Goal: Information Seeking & Learning: Find specific fact

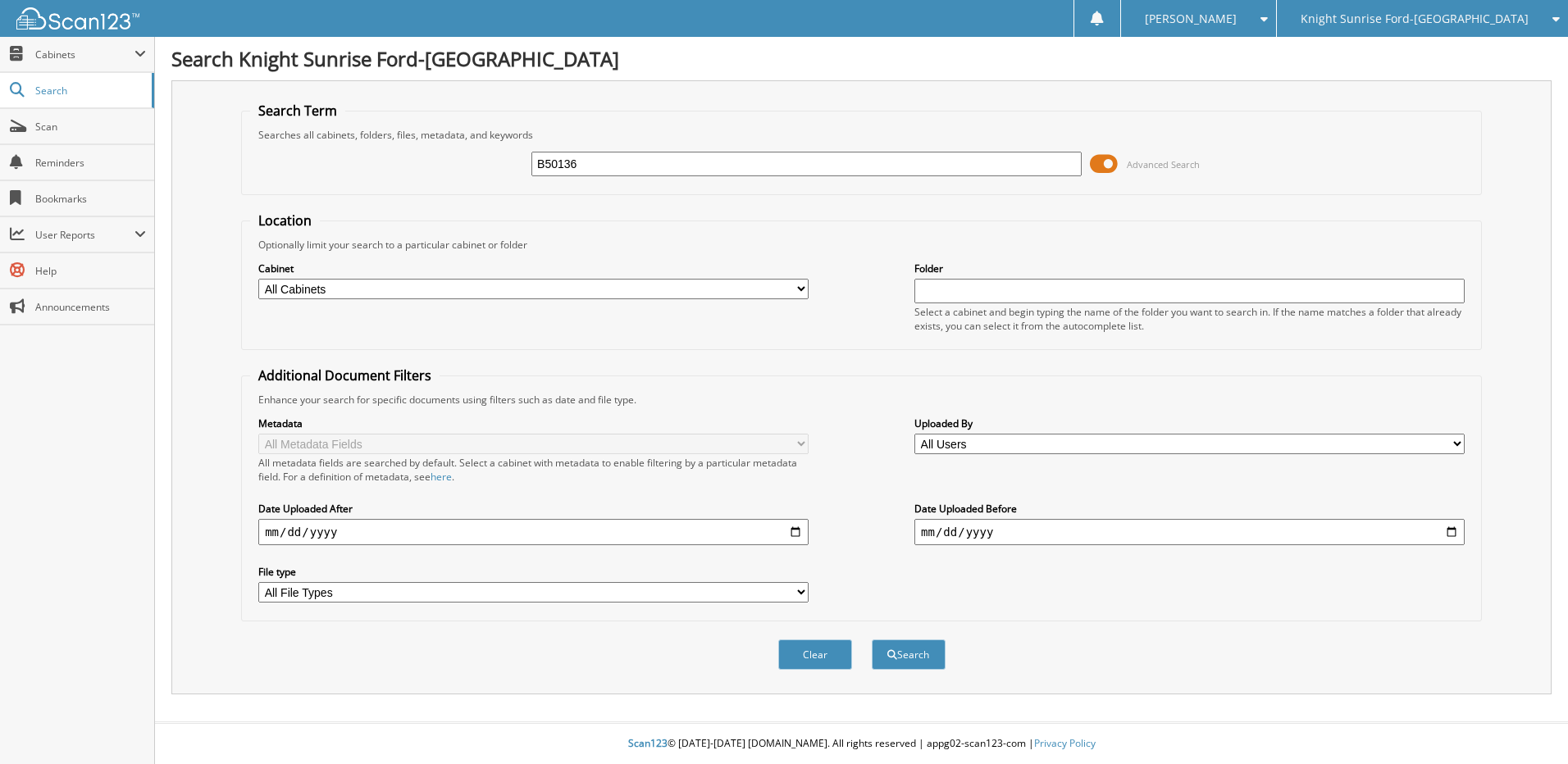
type input "B50136"
click at [872, 640] on button "Search" at bounding box center [909, 655] width 73 height 30
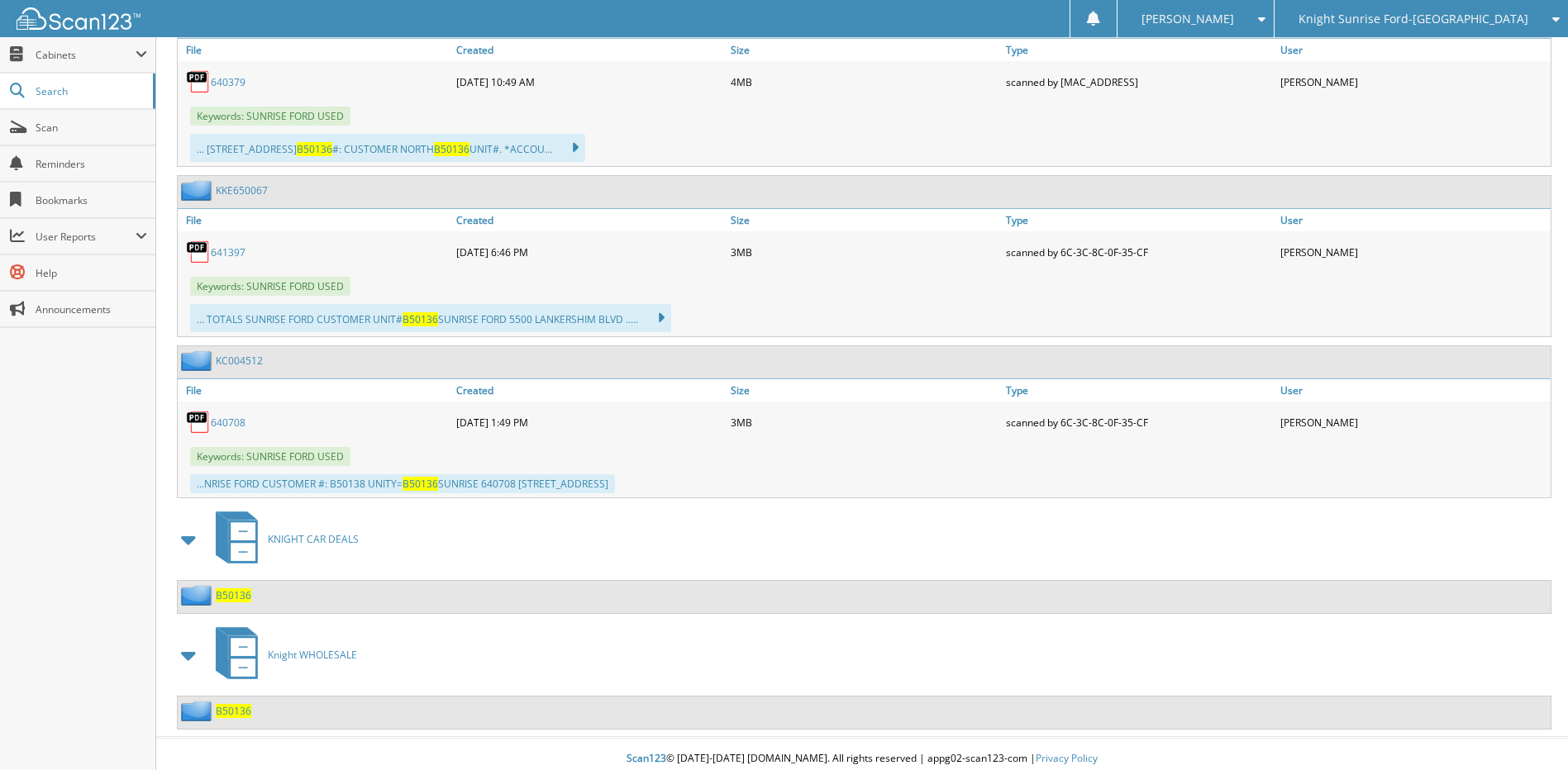
scroll to position [845, 0]
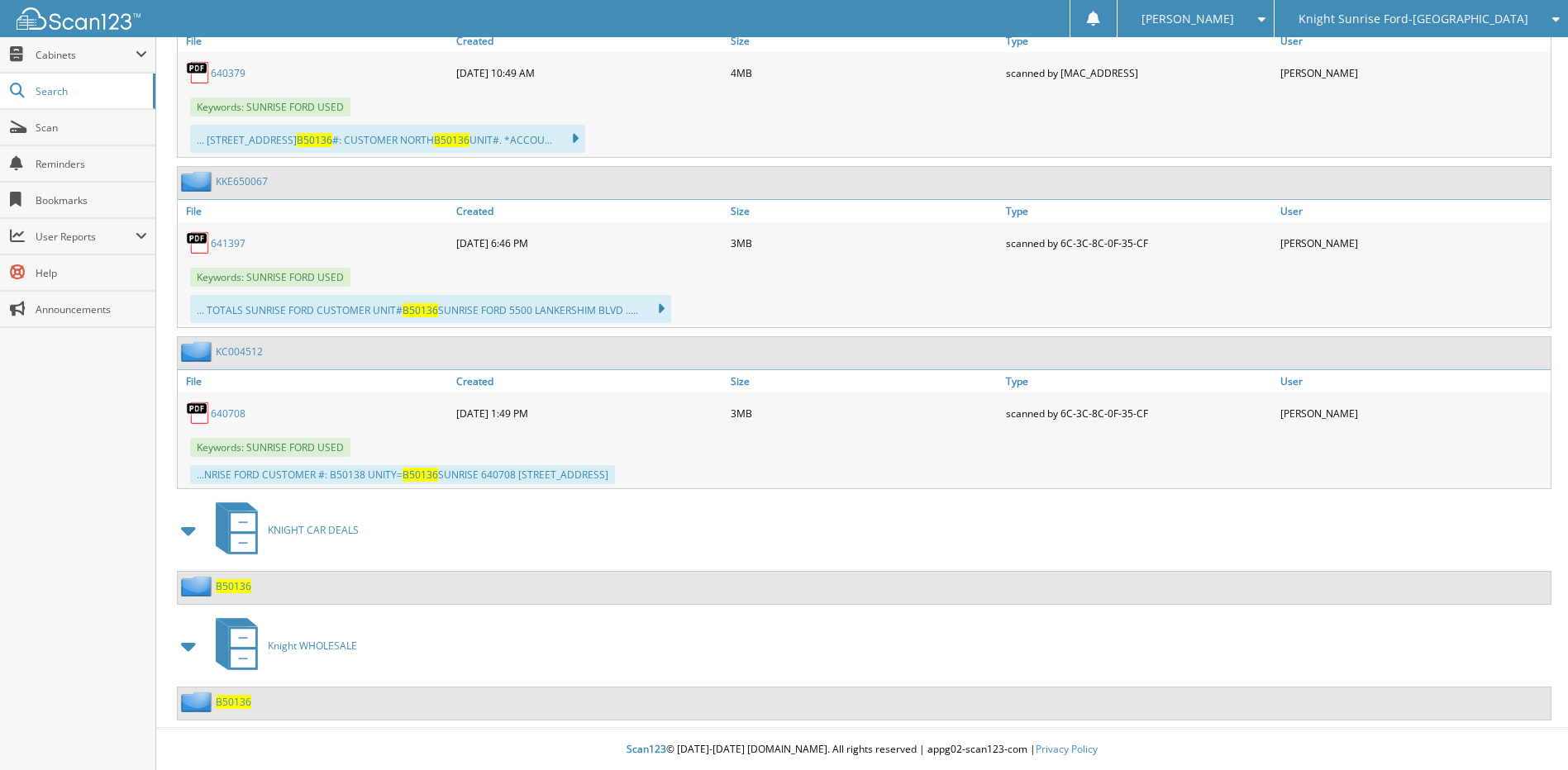
click at [190, 639] on span at bounding box center [189, 646] width 23 height 30
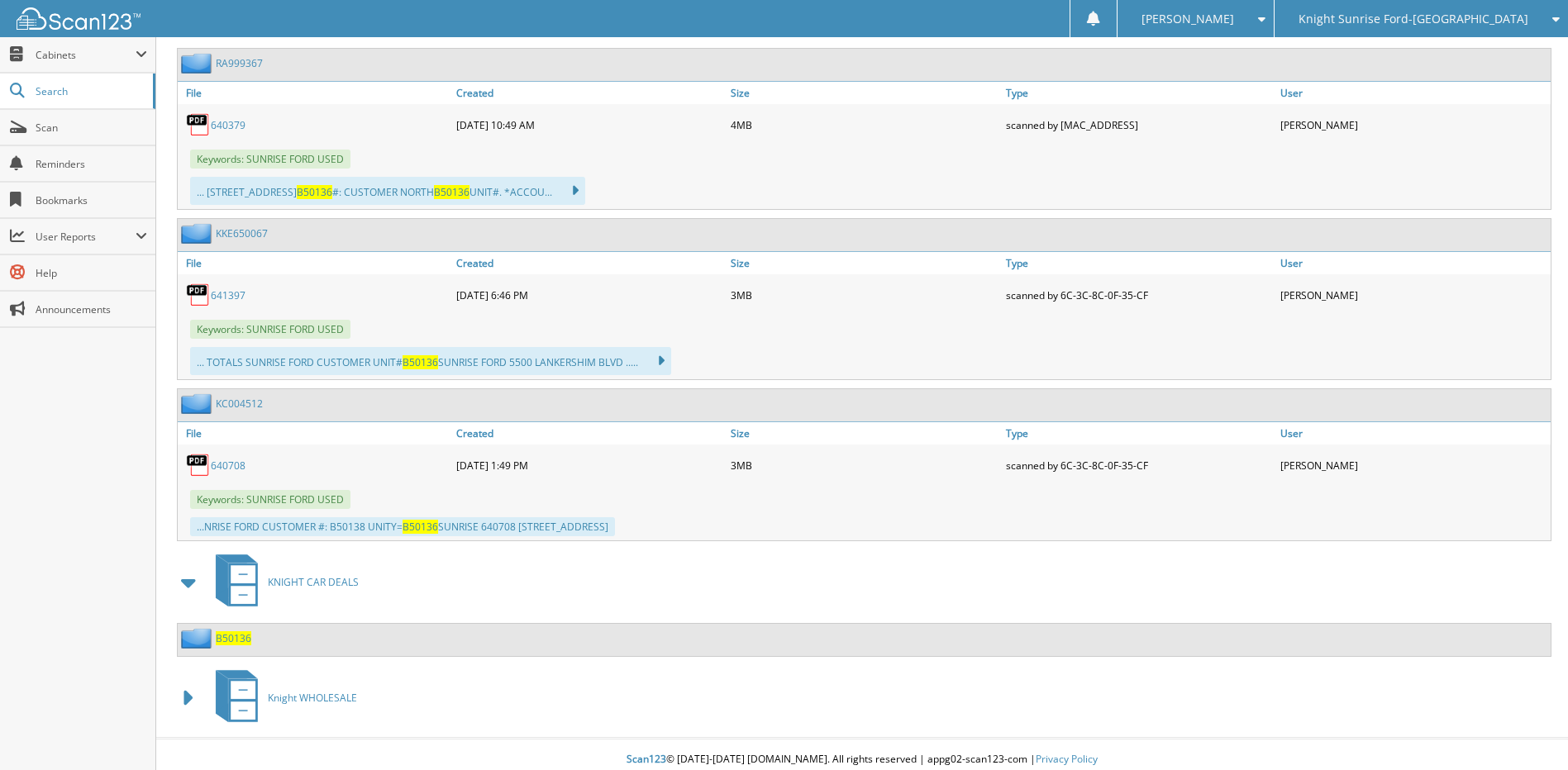
scroll to position [803, 0]
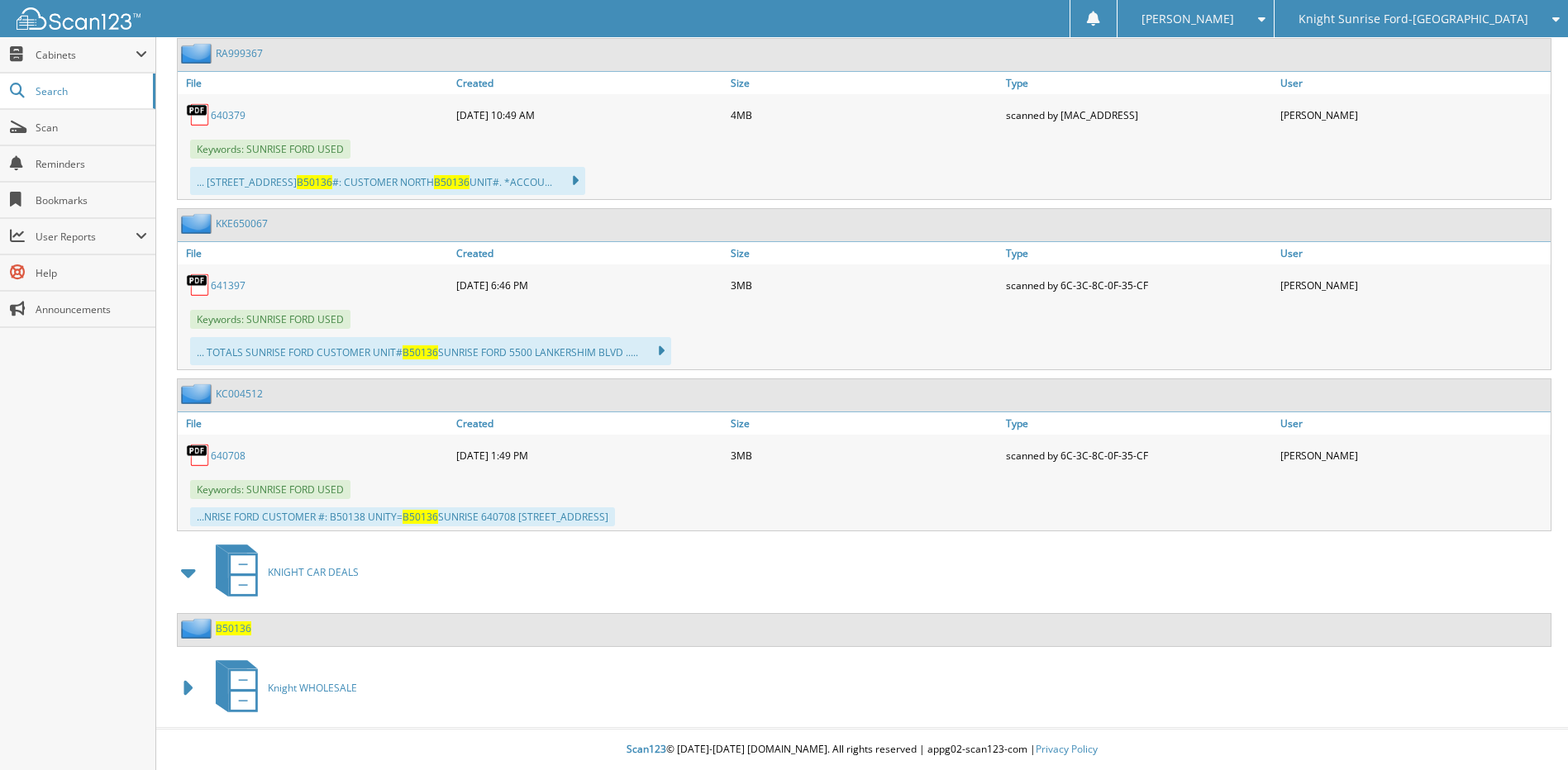
click at [183, 686] on span at bounding box center [189, 688] width 23 height 30
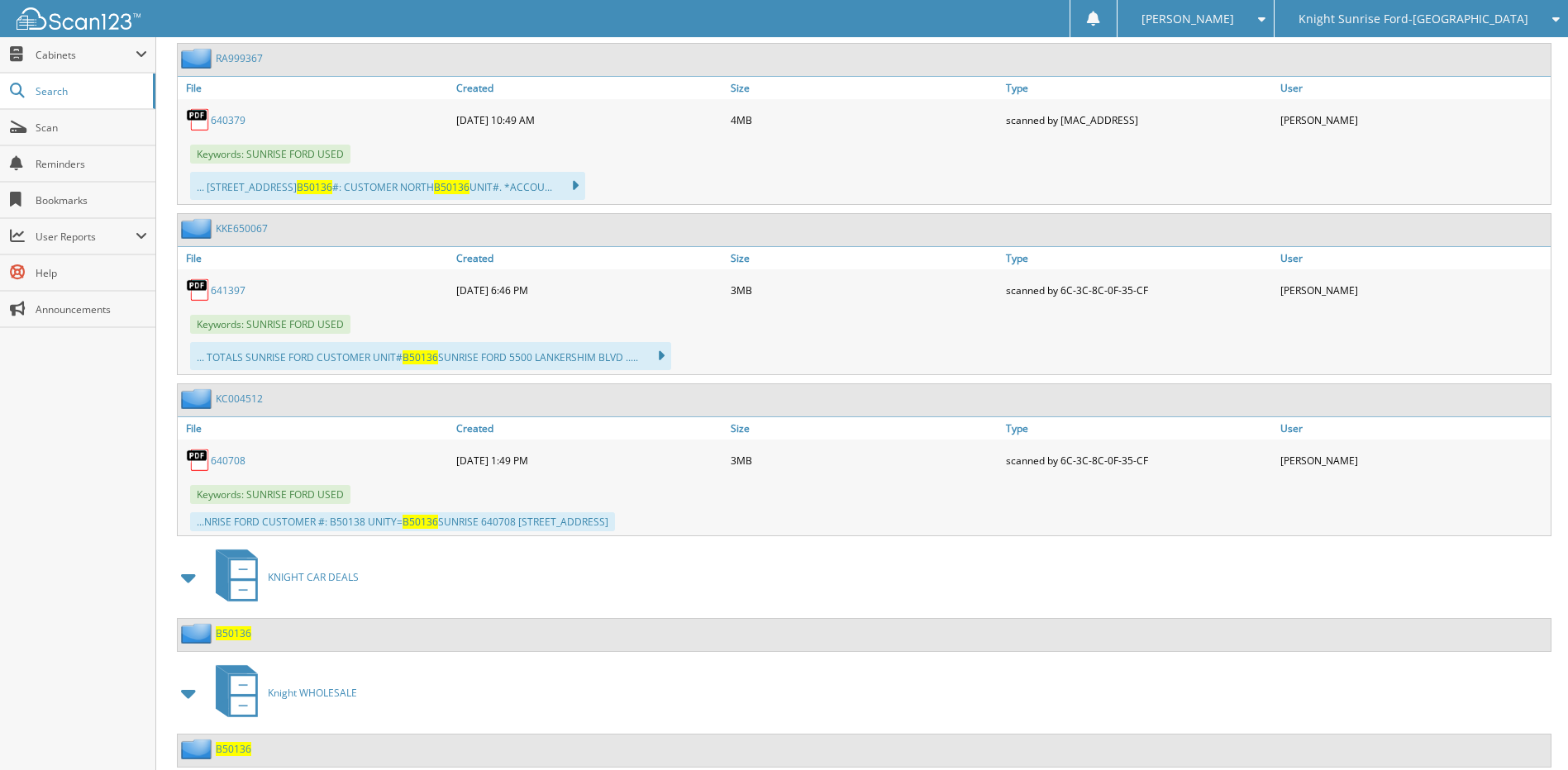
scroll to position [845, 0]
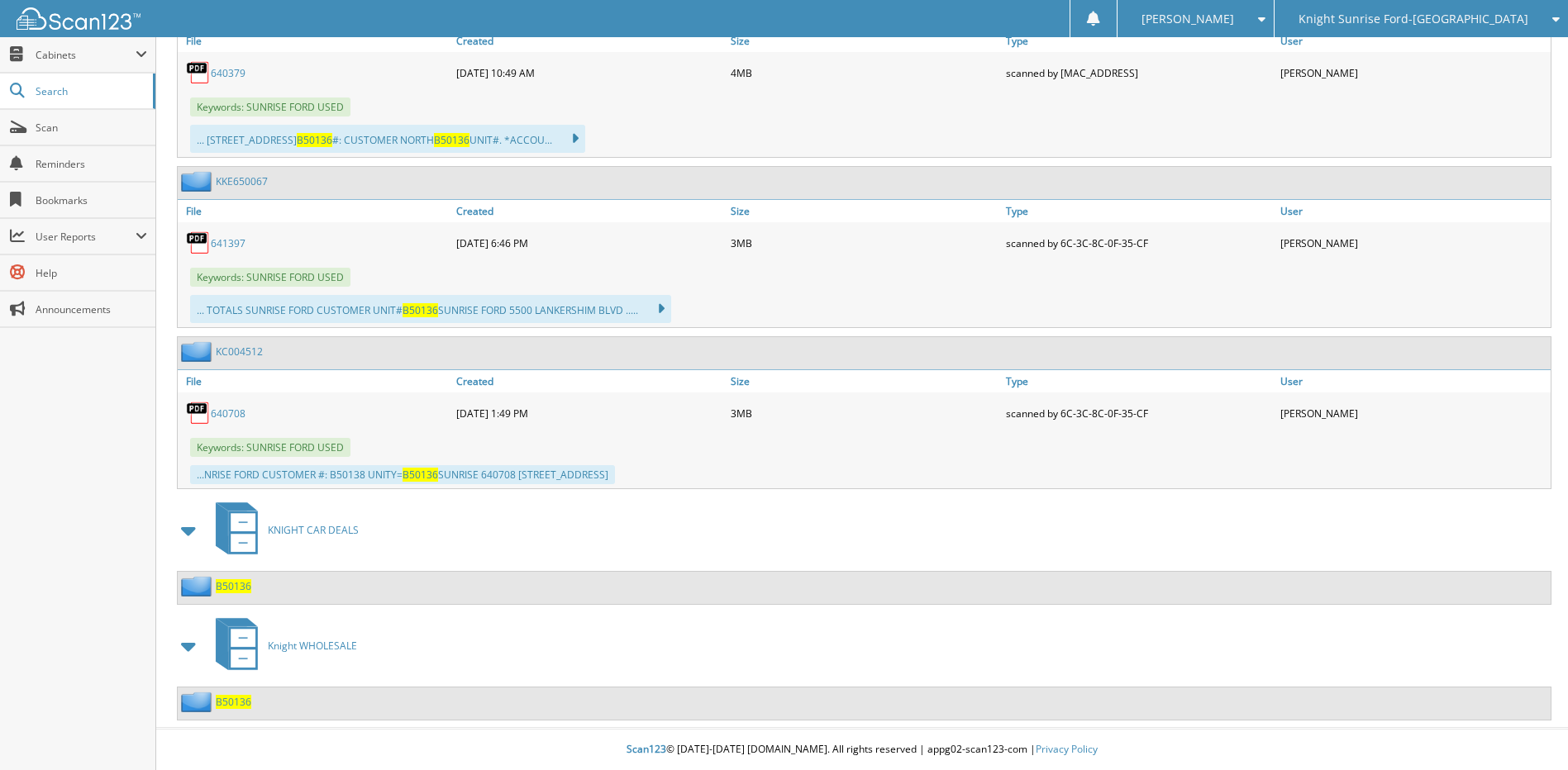
click at [237, 700] on span "B50136" at bounding box center [233, 702] width 35 height 14
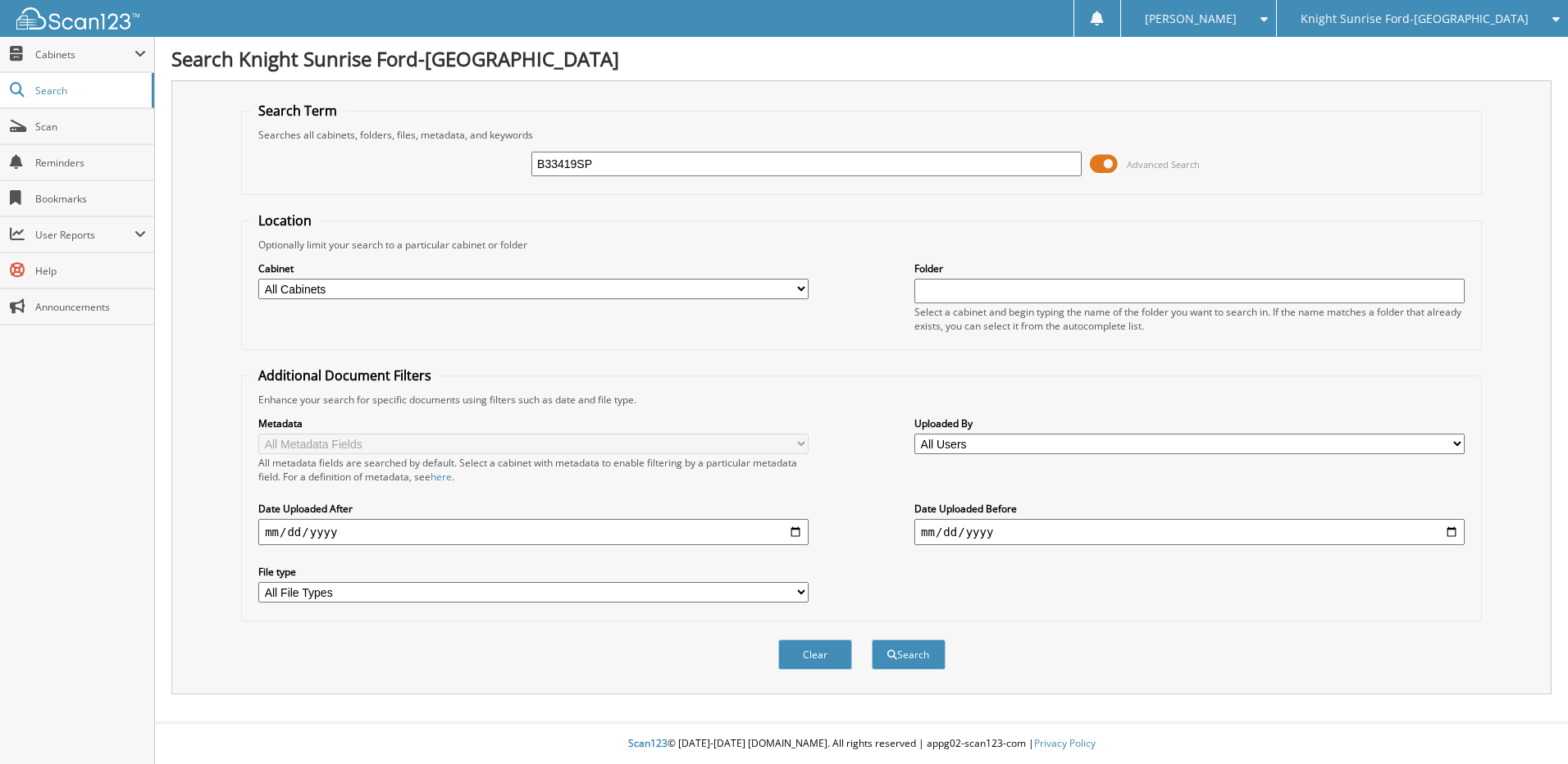
type input "B33419SP"
click at [872, 640] on button "Search" at bounding box center [909, 655] width 73 height 30
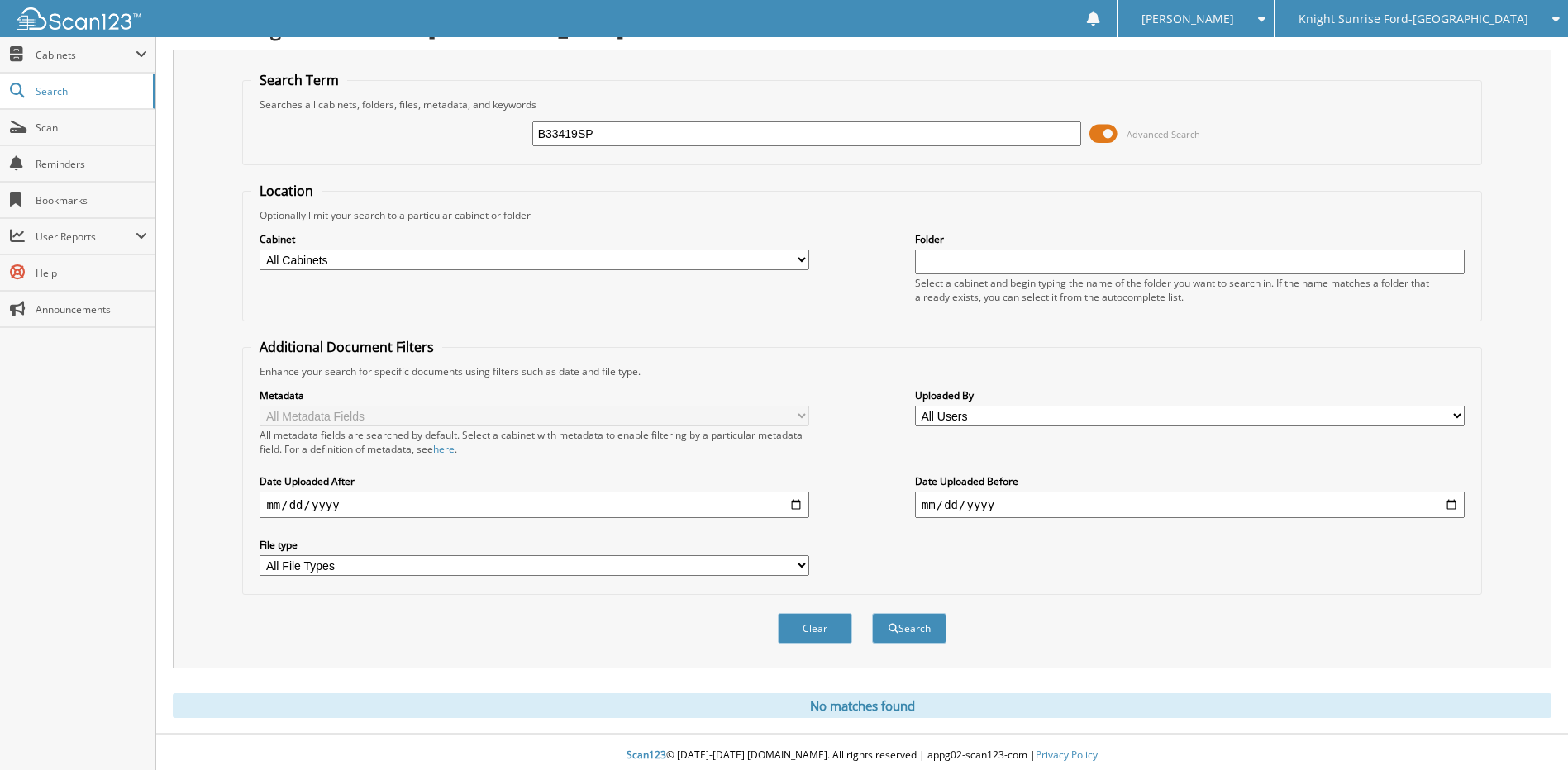
scroll to position [38, 0]
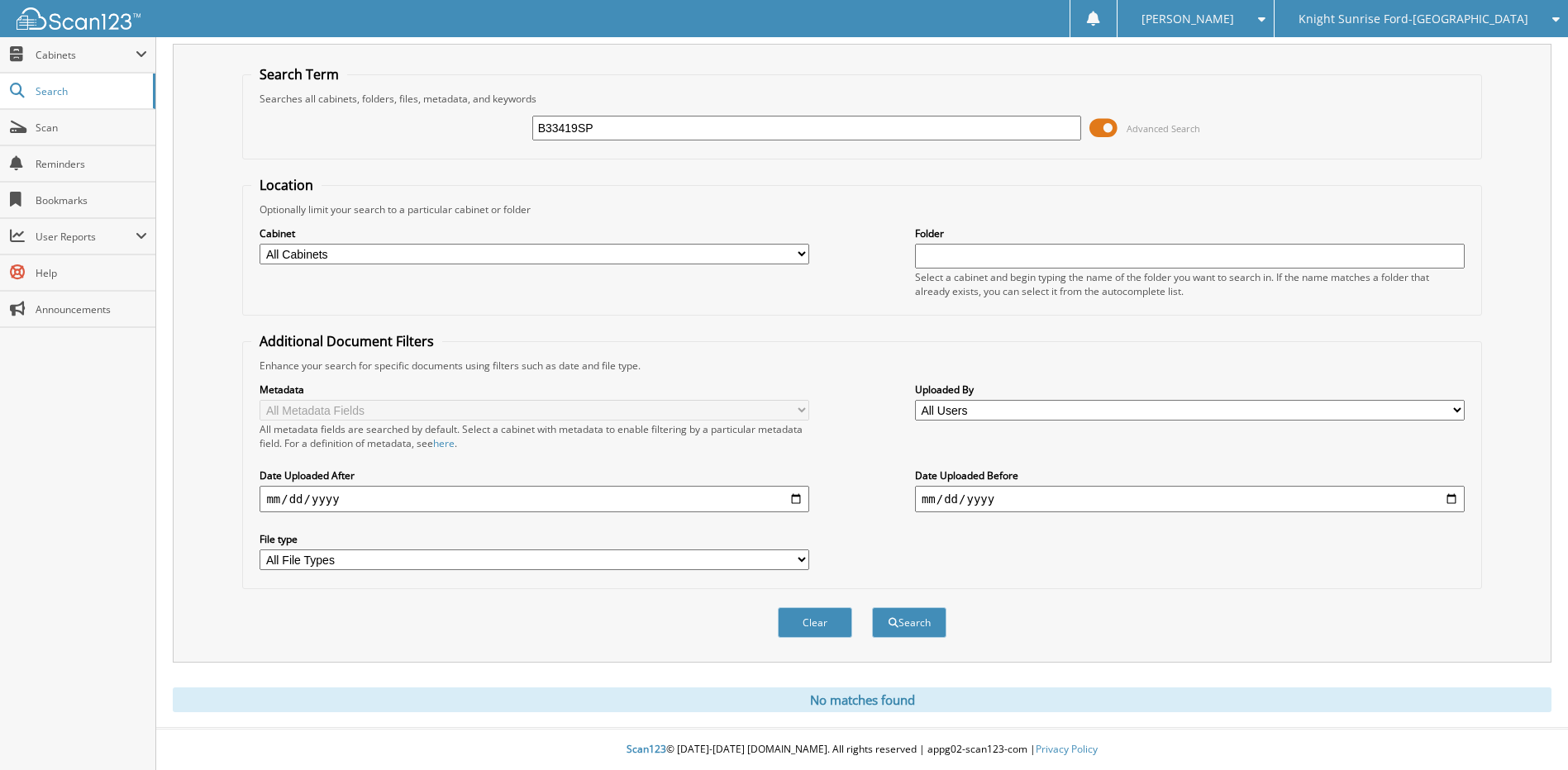
drag, startPoint x: 644, startPoint y: 127, endPoint x: 454, endPoint y: 112, distance: 190.6
click at [465, 118] on div "B33419SP Advanced Search" at bounding box center [861, 129] width 1221 height 45
type input "B33209"
click at [872, 607] on button "Search" at bounding box center [909, 622] width 74 height 30
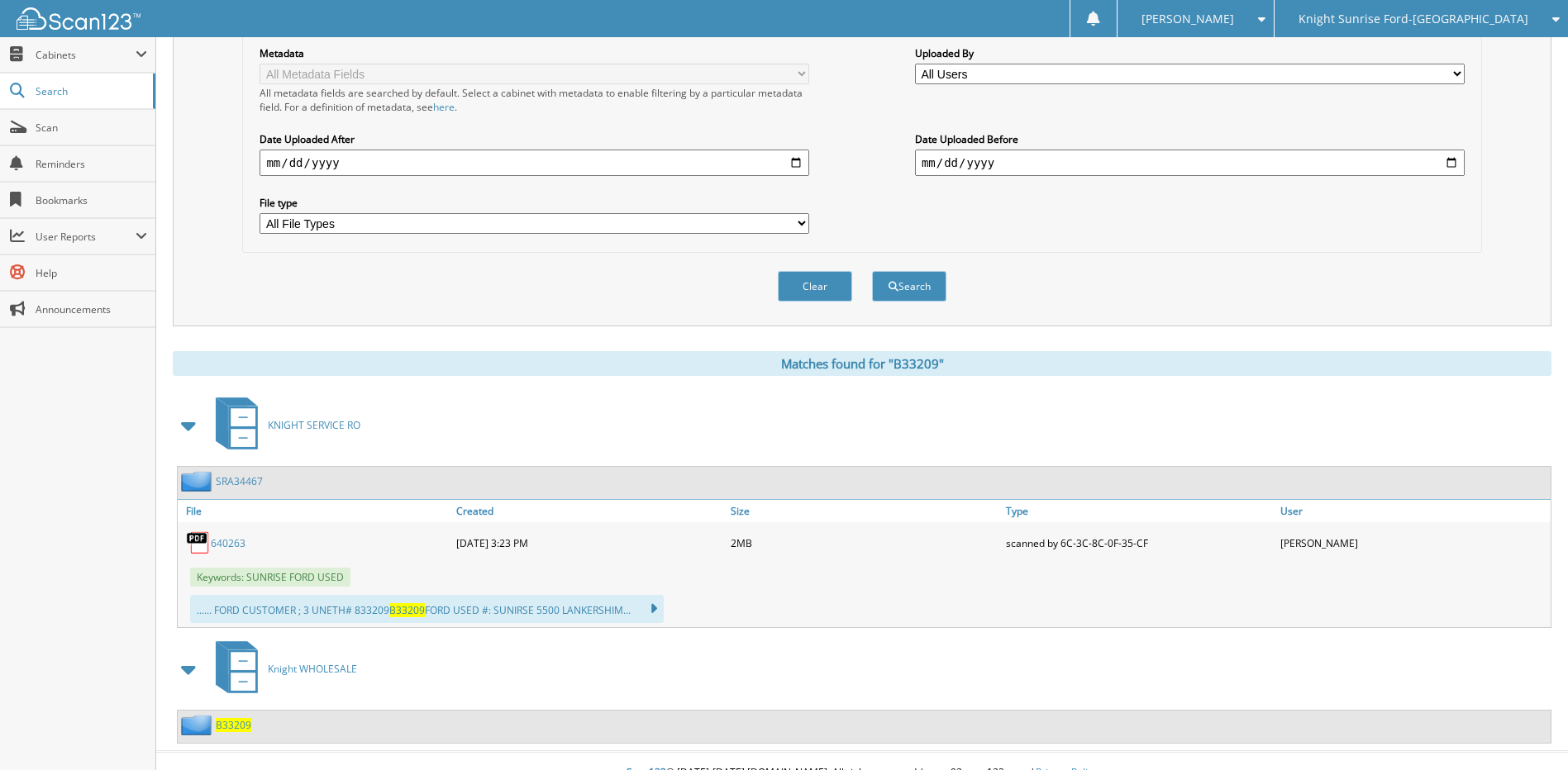
scroll to position [398, 0]
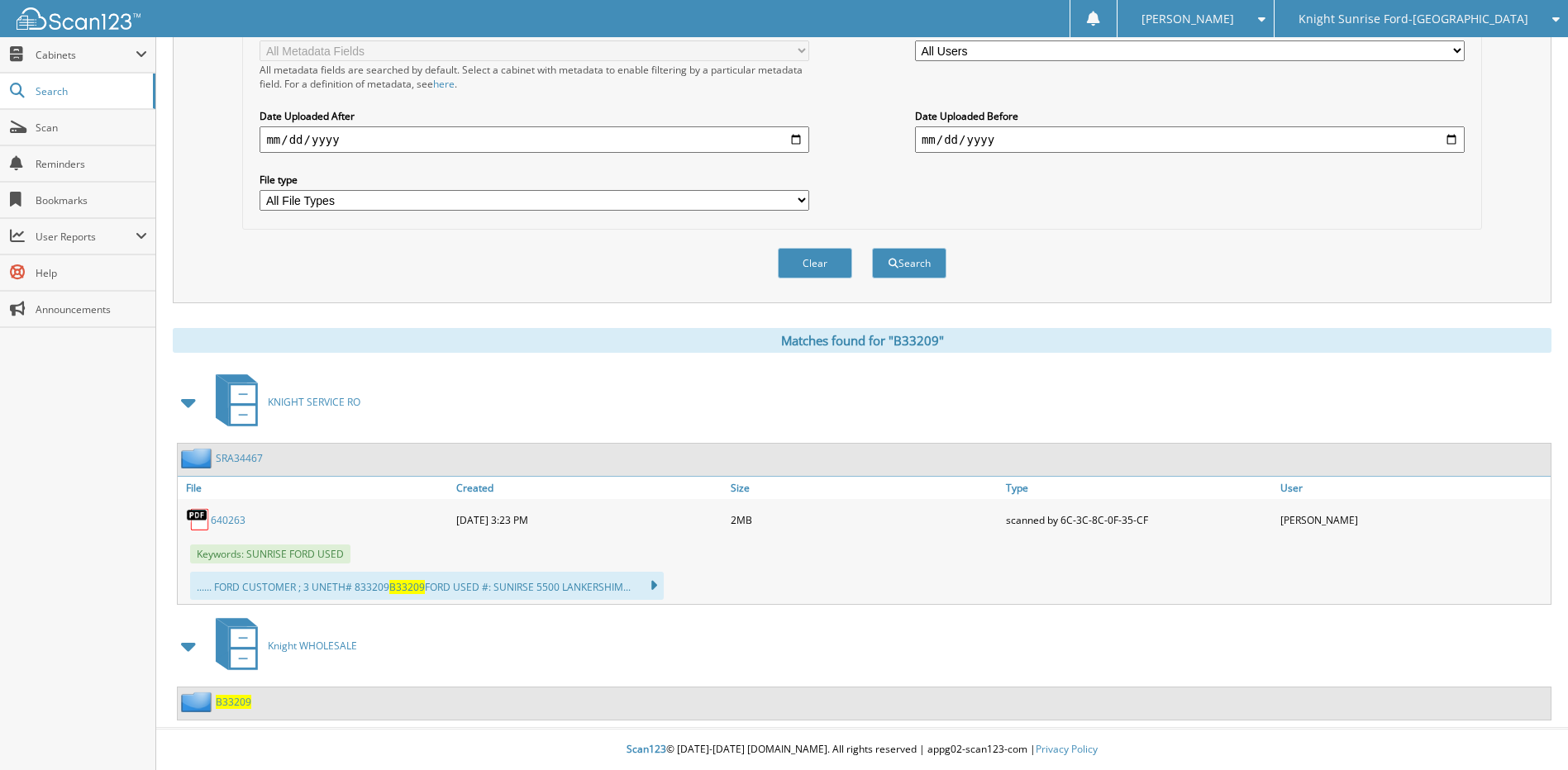
click at [223, 705] on span "B33209" at bounding box center [233, 702] width 35 height 14
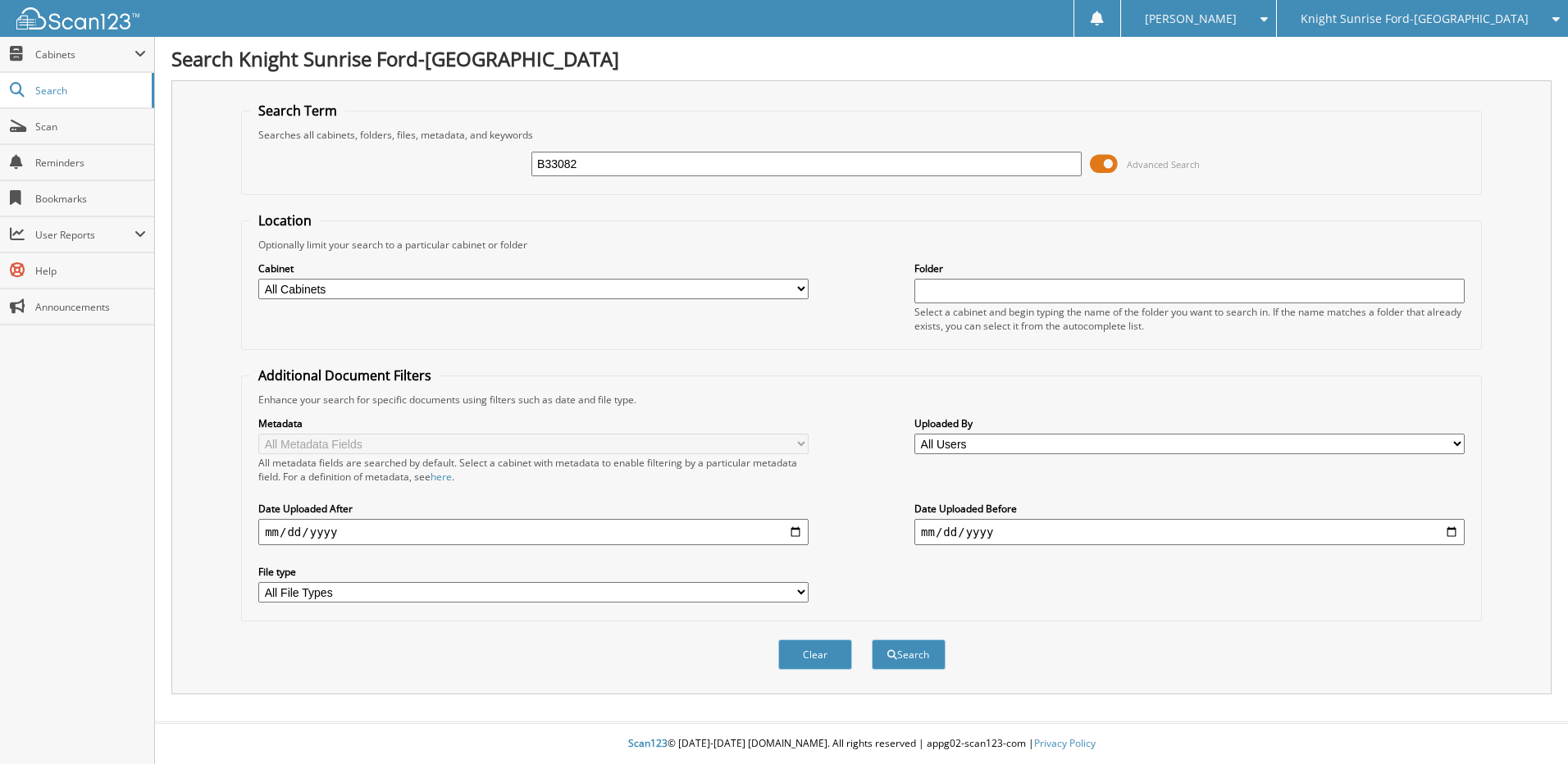
type input "B33082"
click at [872, 640] on button "Search" at bounding box center [909, 655] width 73 height 30
